Goal: Information Seeking & Learning: Check status

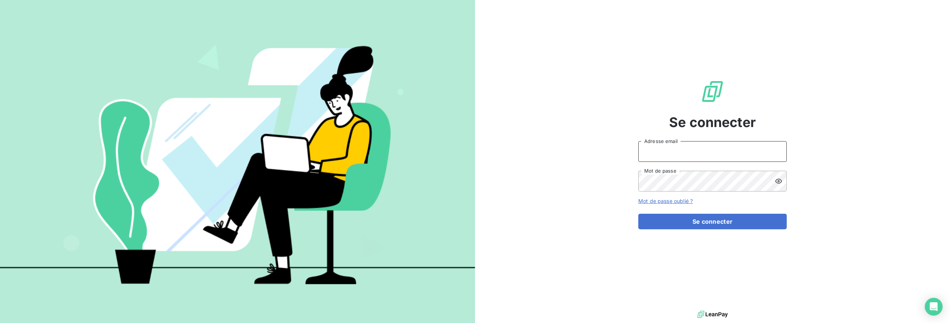
click at [678, 154] on input "Adresse email" at bounding box center [712, 151] width 148 height 21
type input "[EMAIL_ADDRESS][DOMAIN_NAME]"
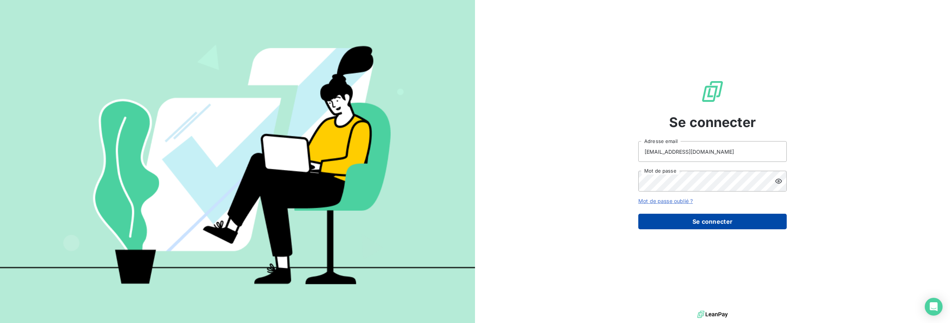
click at [706, 225] on button "Se connecter" at bounding box center [712, 222] width 148 height 16
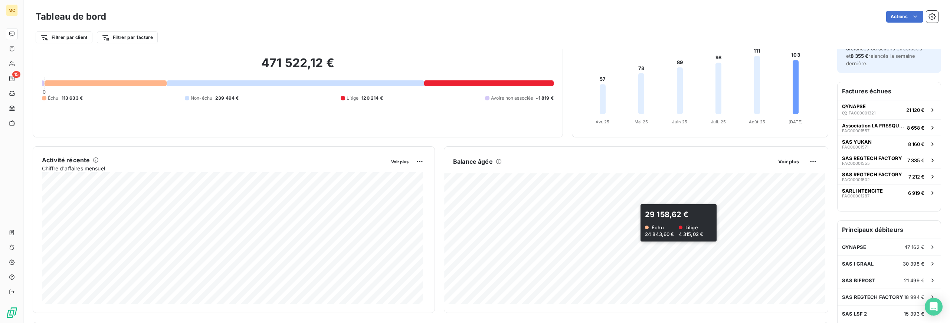
scroll to position [54, 0]
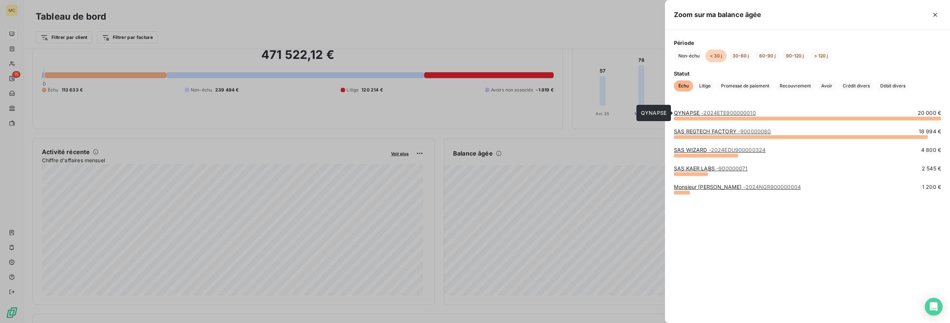
click at [689, 112] on link "QYNAPSE - 2024ETE900000010" at bounding box center [715, 113] width 82 height 6
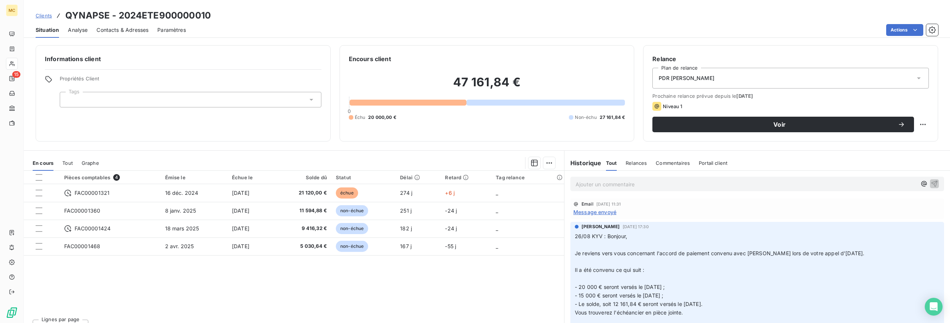
click at [114, 29] on span "Contacts & Adresses" at bounding box center [122, 29] width 52 height 7
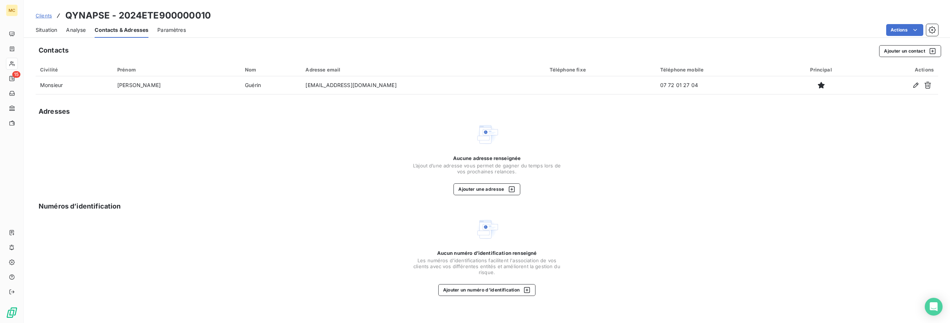
click at [52, 30] on span "Situation" at bounding box center [47, 29] width 22 height 7
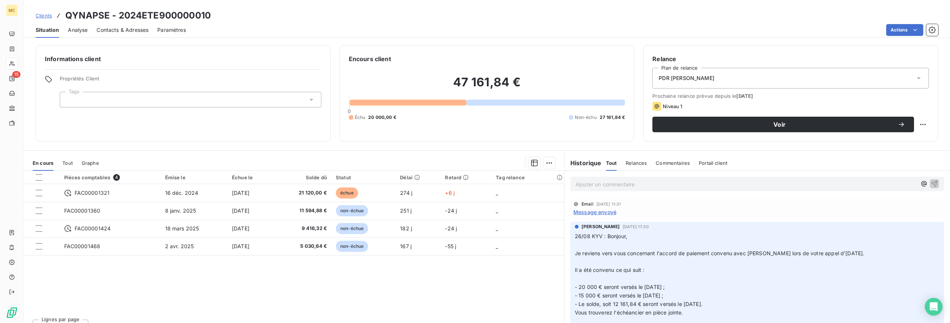
click at [614, 183] on p "Ajouter un commentaire ﻿" at bounding box center [745, 184] width 341 height 9
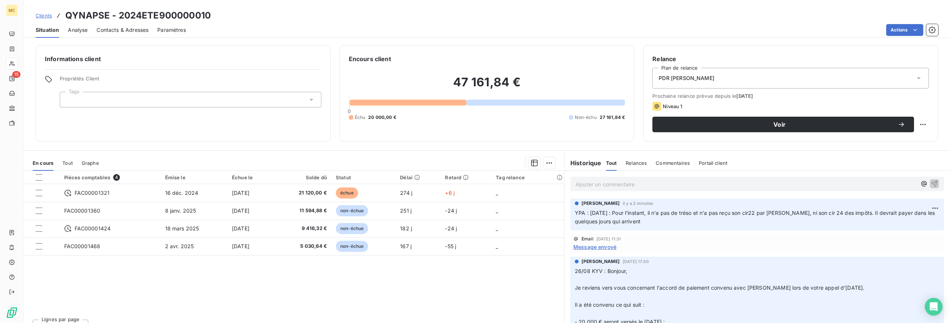
click at [46, 16] on span "Clients" at bounding box center [44, 16] width 16 height 6
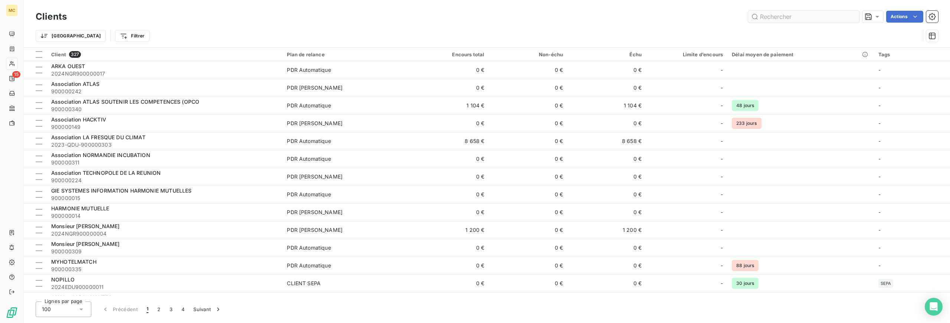
click at [798, 19] on input "text" at bounding box center [803, 17] width 111 height 12
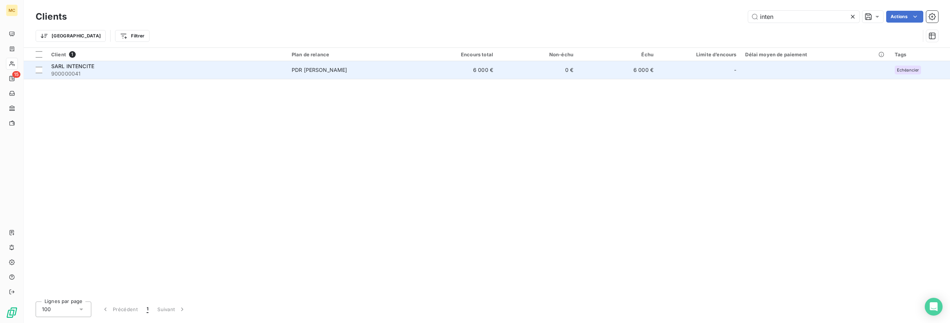
type input "inten"
click at [365, 71] on span "PDR [PERSON_NAME]" at bounding box center [352, 69] width 121 height 7
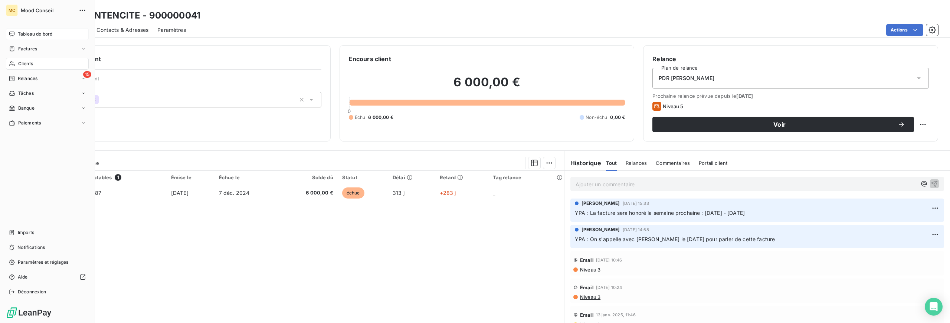
click at [37, 33] on span "Tableau de bord" at bounding box center [35, 34] width 34 height 7
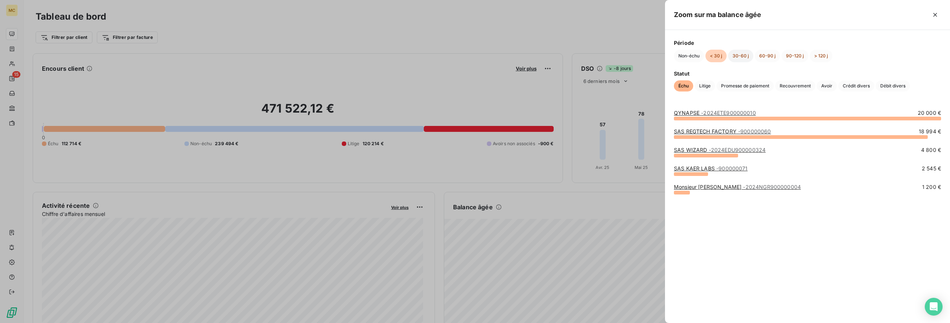
click at [740, 56] on button "30-60 j" at bounding box center [740, 56] width 25 height 13
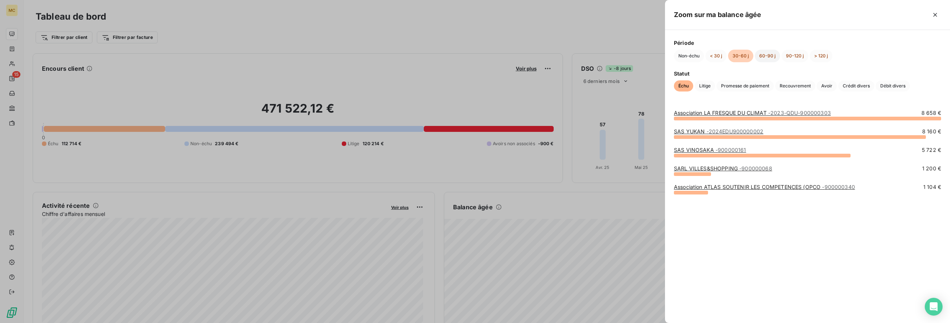
click at [764, 52] on button "60-90 j" at bounding box center [767, 56] width 25 height 13
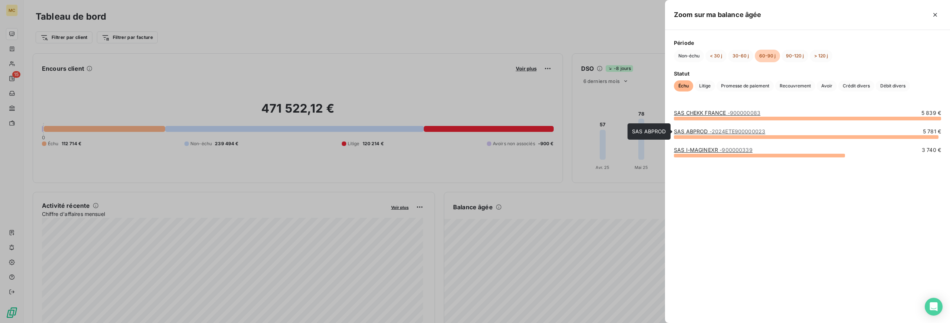
click at [727, 130] on span "- 2024ETE900000023" at bounding box center [737, 131] width 56 height 6
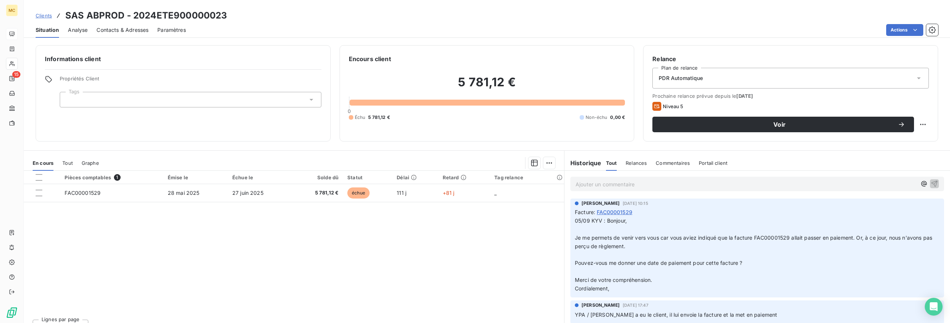
click at [127, 30] on span "Contacts & Adresses" at bounding box center [122, 29] width 52 height 7
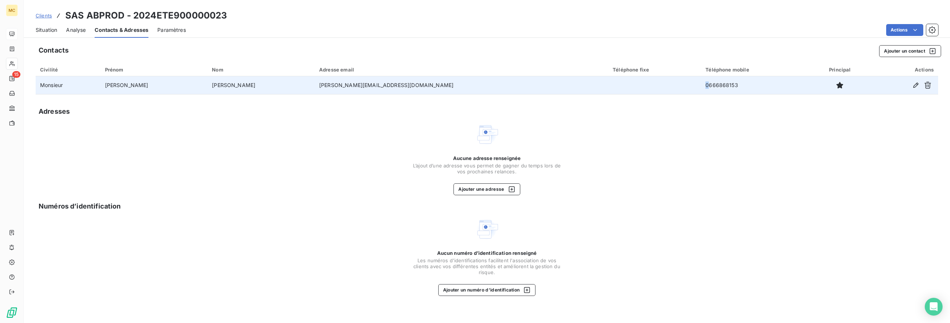
click at [701, 84] on td "0666868153" at bounding box center [755, 85] width 108 height 18
drag, startPoint x: 612, startPoint y: 85, endPoint x: 622, endPoint y: 93, distance: 12.9
click at [701, 85] on td "0666868153" at bounding box center [755, 85] width 108 height 18
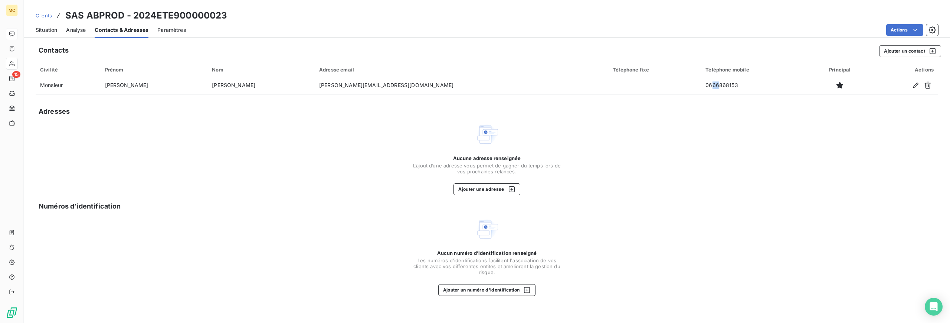
click at [37, 30] on span "Situation" at bounding box center [47, 29] width 22 height 7
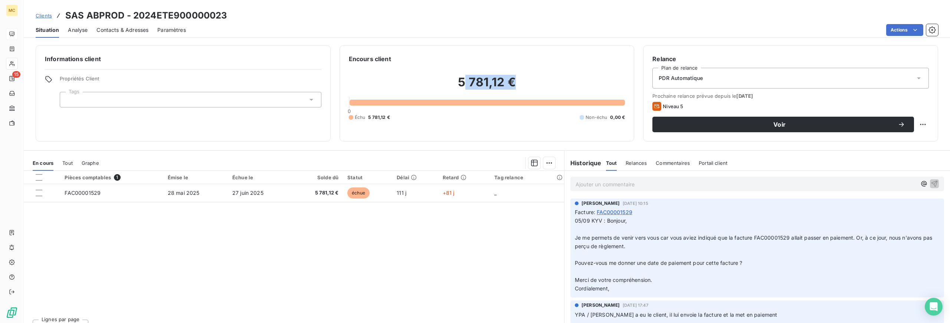
drag, startPoint x: 461, startPoint y: 81, endPoint x: 523, endPoint y: 85, distance: 61.3
click at [523, 85] on h2 "5 781,12 €" at bounding box center [487, 86] width 276 height 22
drag, startPoint x: 508, startPoint y: 83, endPoint x: 430, endPoint y: 79, distance: 78.0
click at [438, 79] on h2 "5 781,12 €" at bounding box center [487, 86] width 276 height 22
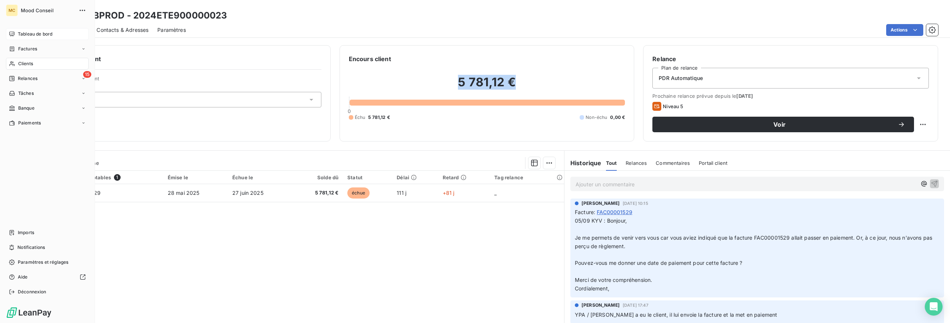
click at [31, 33] on span "Tableau de bord" at bounding box center [35, 34] width 34 height 7
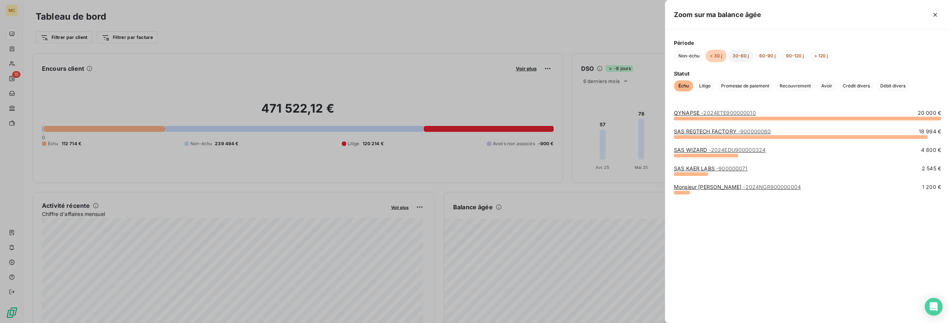
click at [737, 57] on button "30-60 j" at bounding box center [740, 56] width 25 height 13
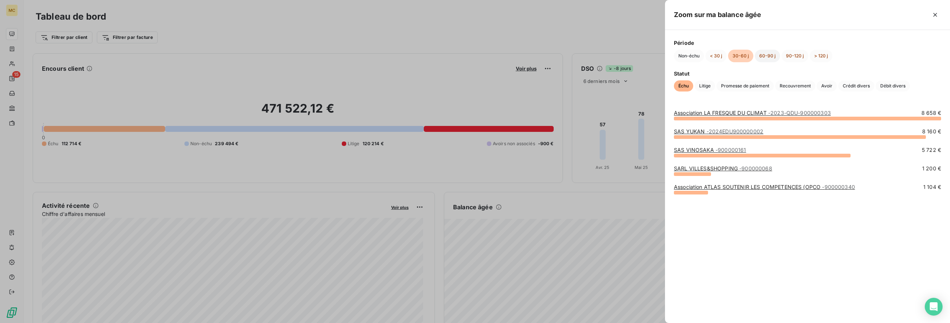
click at [769, 57] on button "60-90 j" at bounding box center [767, 56] width 25 height 13
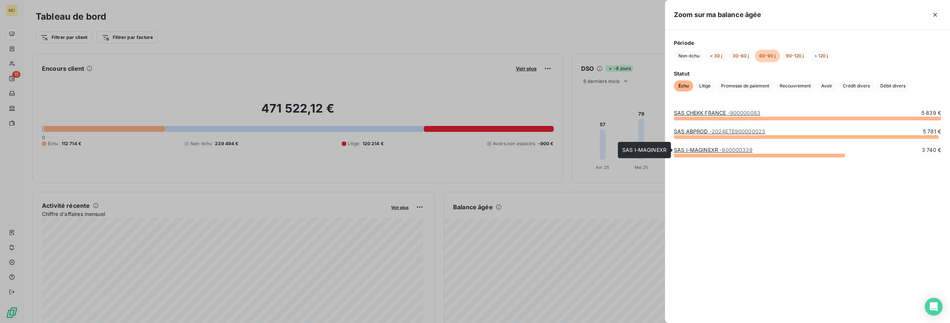
click at [712, 149] on link "SAS I-MAGINEXR - 900000339" at bounding box center [713, 150] width 79 height 6
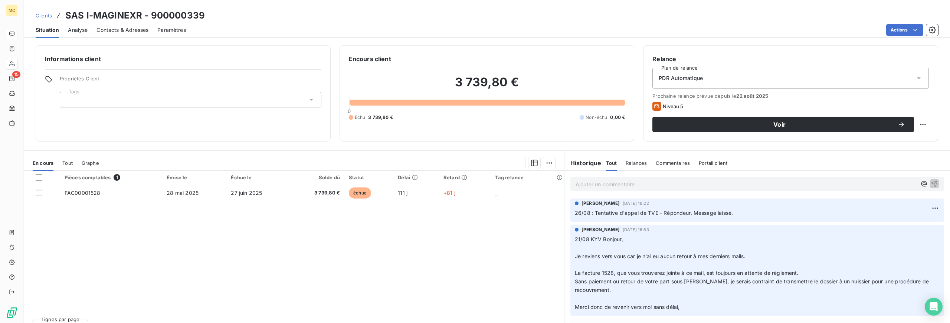
click at [131, 30] on span "Contacts & Adresses" at bounding box center [122, 29] width 52 height 7
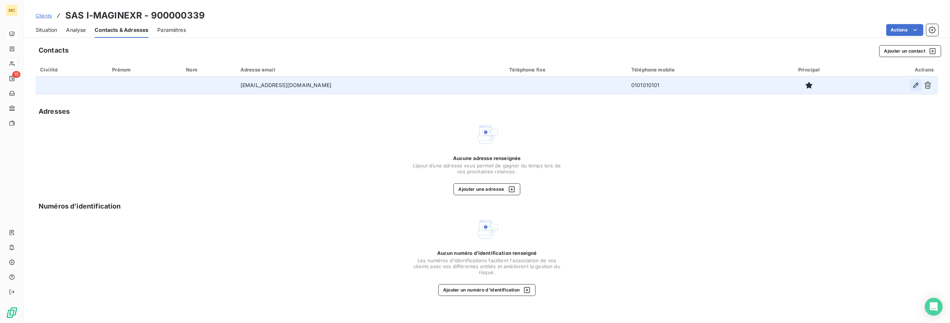
click at [916, 83] on icon "button" at bounding box center [915, 85] width 5 height 5
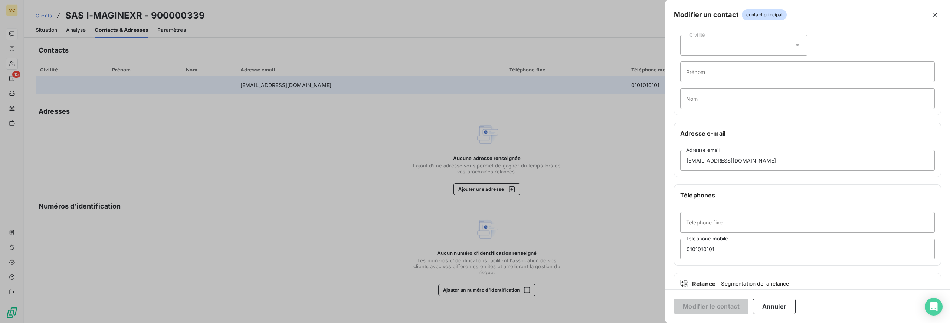
scroll to position [70, 0]
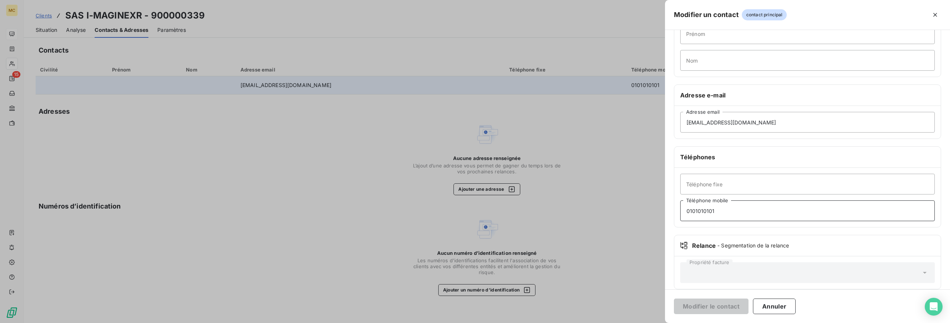
click at [694, 213] on input "0101010101" at bounding box center [807, 211] width 254 height 21
paste input "624840442"
click at [691, 211] on input "0624840442" at bounding box center [807, 211] width 254 height 21
click at [701, 214] on input "06 24840442" at bounding box center [807, 211] width 254 height 21
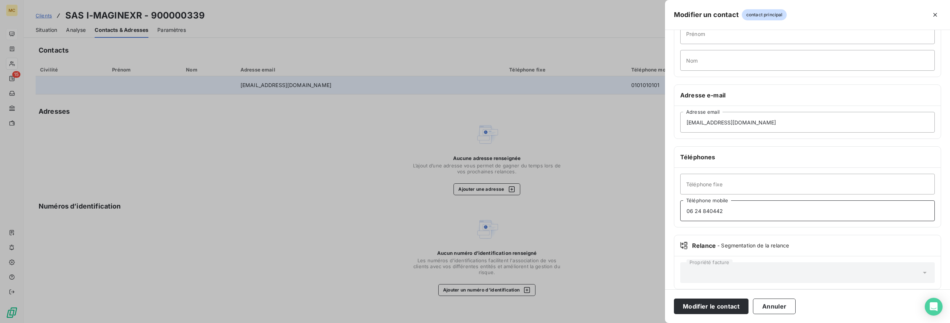
click at [709, 211] on input "06 24 840442" at bounding box center [807, 211] width 254 height 21
click at [717, 211] on input "06 24 84 0442" at bounding box center [807, 211] width 254 height 21
type input "06 24 84 04 42"
click at [716, 307] on button "Modifier le contact" at bounding box center [711, 307] width 75 height 16
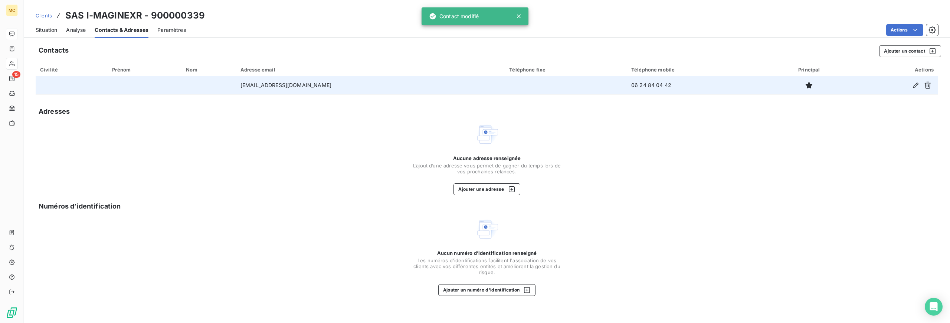
click at [655, 193] on div "Aucune adresse renseignée L’ajout d’une adresse vous permet de gagner du temps …" at bounding box center [487, 159] width 902 height 73
click at [50, 28] on span "Situation" at bounding box center [47, 29] width 22 height 7
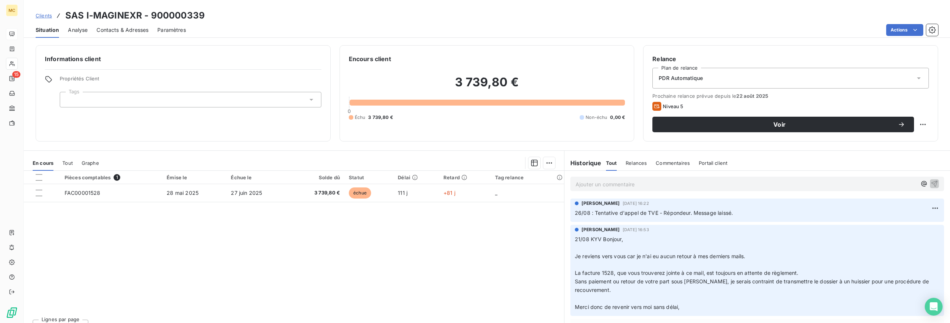
click at [613, 184] on p "Ajouter un commentaire ﻿" at bounding box center [745, 184] width 341 height 9
drag, startPoint x: 714, startPoint y: 185, endPoint x: 726, endPoint y: 180, distance: 13.6
click at [724, 180] on p "YPA : Je viens d'avoir Peres au tel, il règle [DATE]" at bounding box center [745, 184] width 341 height 9
drag, startPoint x: 740, startPoint y: 183, endPoint x: 587, endPoint y: 185, distance: 153.2
click at [587, 185] on p "YPA : Je viens d'avoir Peres au tel, il règle [DATE] ([DATE])" at bounding box center [745, 184] width 341 height 9
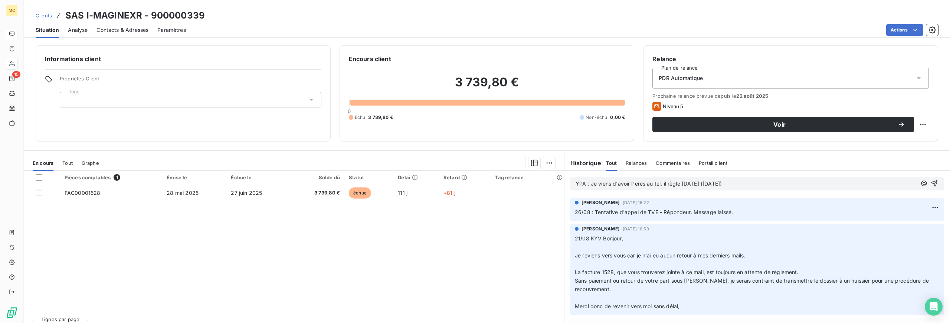
copy span "Je viens d'avoir Peres au tel, il règle [DATE] ([DATE])"
click at [780, 183] on p "YPA : Je viens d'avoir Peres au tel, il règle [DATE] ([DATE])" at bounding box center [745, 184] width 341 height 9
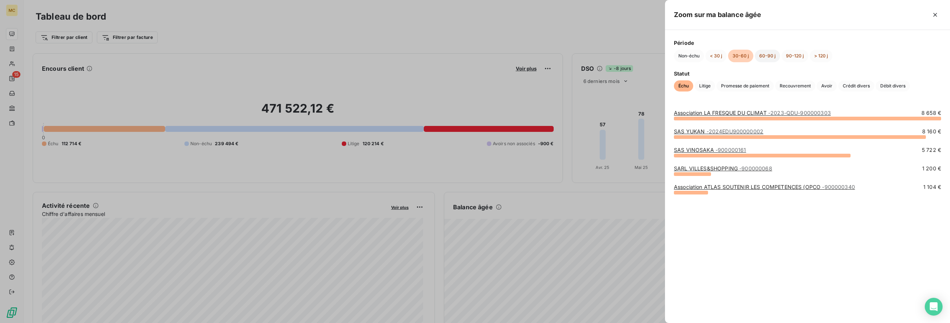
click at [769, 57] on button "60-90 j" at bounding box center [767, 56] width 25 height 13
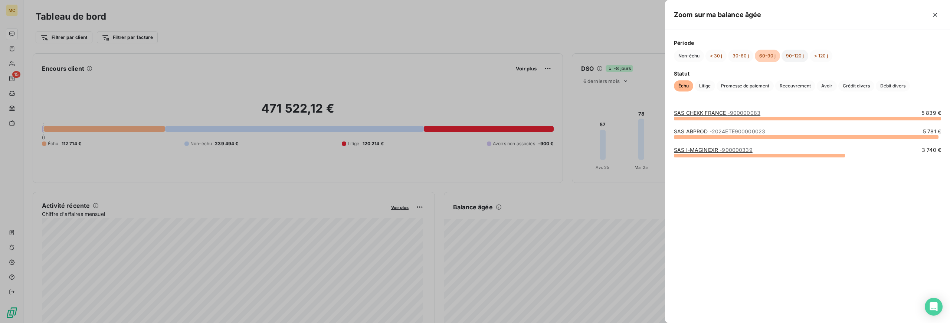
click at [796, 56] on button "90-120 j" at bounding box center [794, 56] width 27 height 13
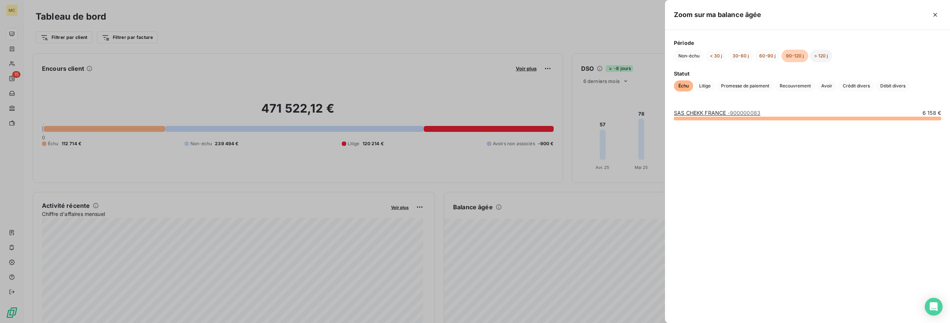
click at [815, 55] on button "> 120 j" at bounding box center [820, 56] width 23 height 13
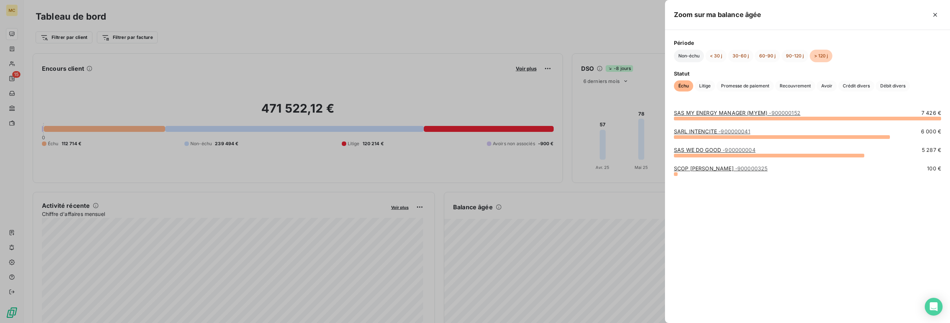
click at [693, 55] on button "Non-échu" at bounding box center [689, 56] width 30 height 13
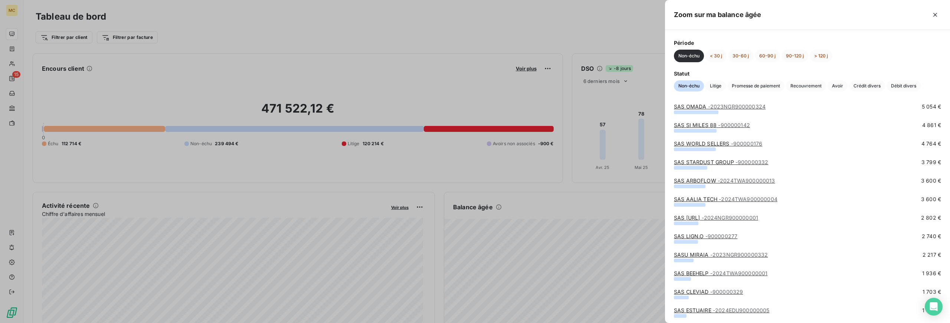
scroll to position [379, 0]
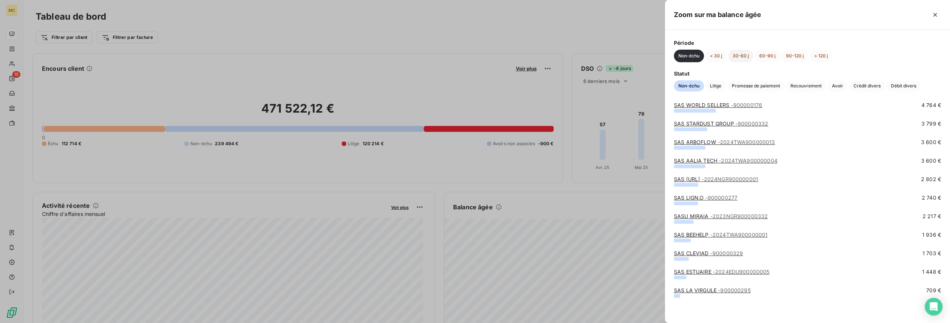
click at [746, 57] on button "30-60 j" at bounding box center [740, 56] width 25 height 13
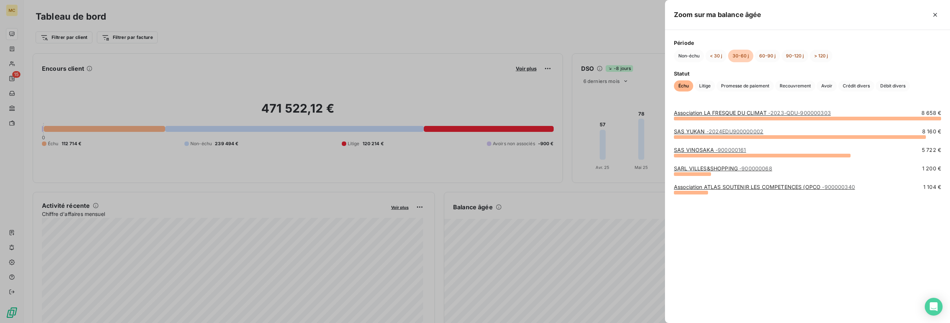
scroll to position [0, 0]
click at [561, 184] on div at bounding box center [475, 161] width 950 height 323
